Goal: Task Accomplishment & Management: Manage account settings

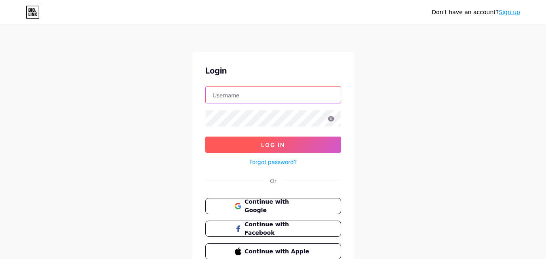
type input "[EMAIL_ADDRESS][DOMAIN_NAME]"
click at [282, 145] on span "Log In" at bounding box center [273, 145] width 24 height 7
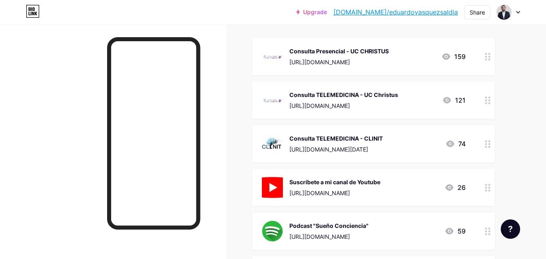
scroll to position [92, 0]
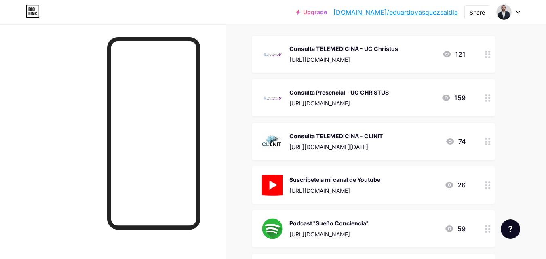
click at [484, 55] on div at bounding box center [488, 54] width 14 height 37
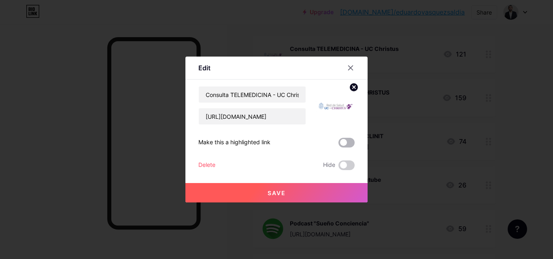
click at [347, 142] on span at bounding box center [346, 143] width 16 height 10
click at [338, 145] on input "checkbox" at bounding box center [338, 145] width 0 height 0
click at [271, 194] on span "Save" at bounding box center [276, 193] width 18 height 7
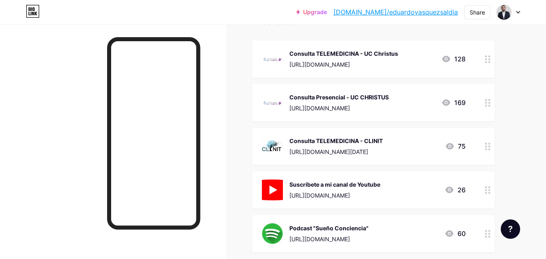
scroll to position [98, 0]
